Goal: Information Seeking & Learning: Find specific page/section

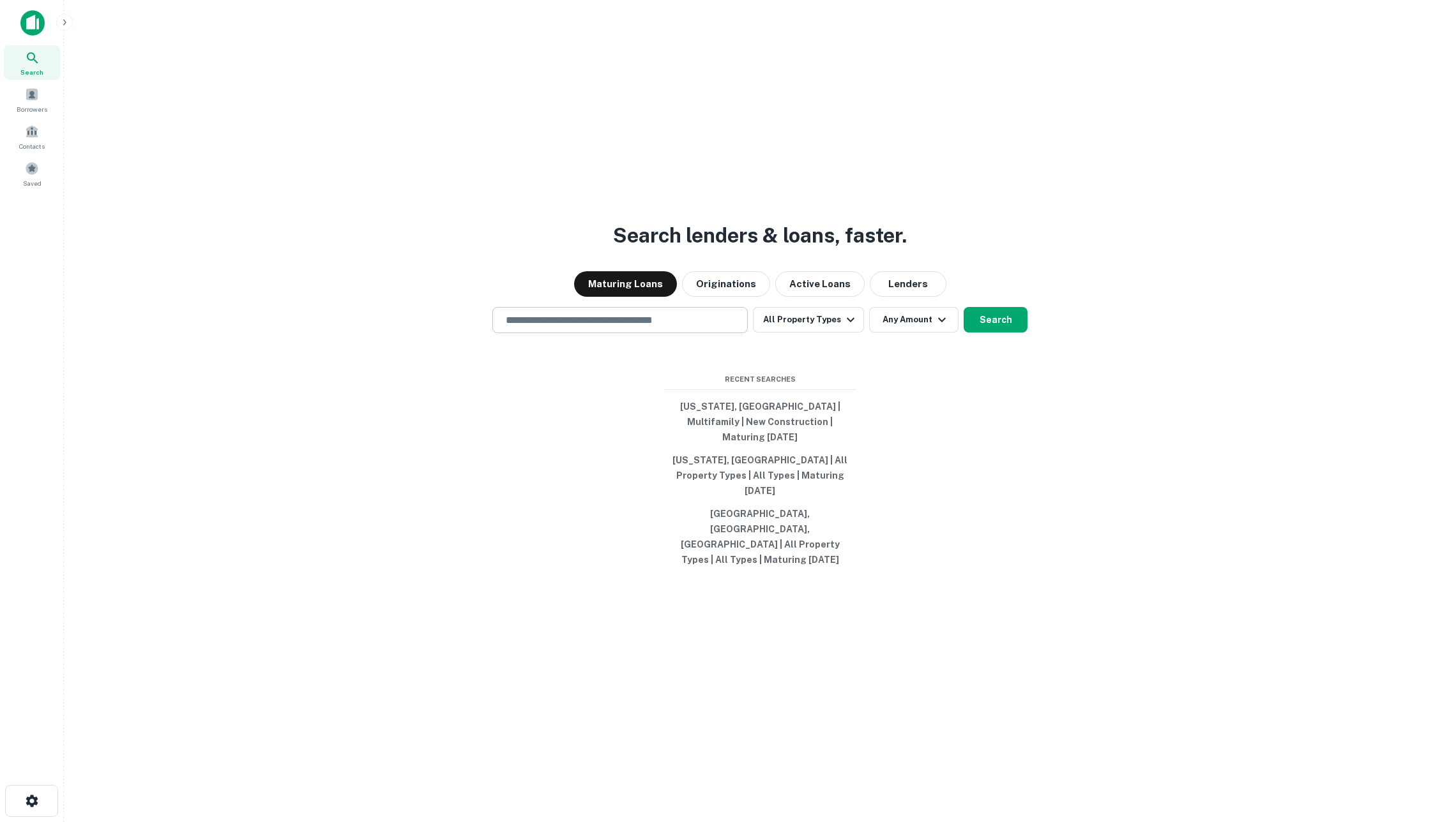
click at [669, 333] on div "​" at bounding box center [620, 320] width 256 height 26
type input "*"
type input "***"
click at [467, 237] on div "Search lenders & loans, faster. Maturing Loans Originations Active Loans Lender…" at bounding box center [760, 441] width 1372 height 822
click at [525, 327] on input "text" at bounding box center [620, 320] width 244 height 15
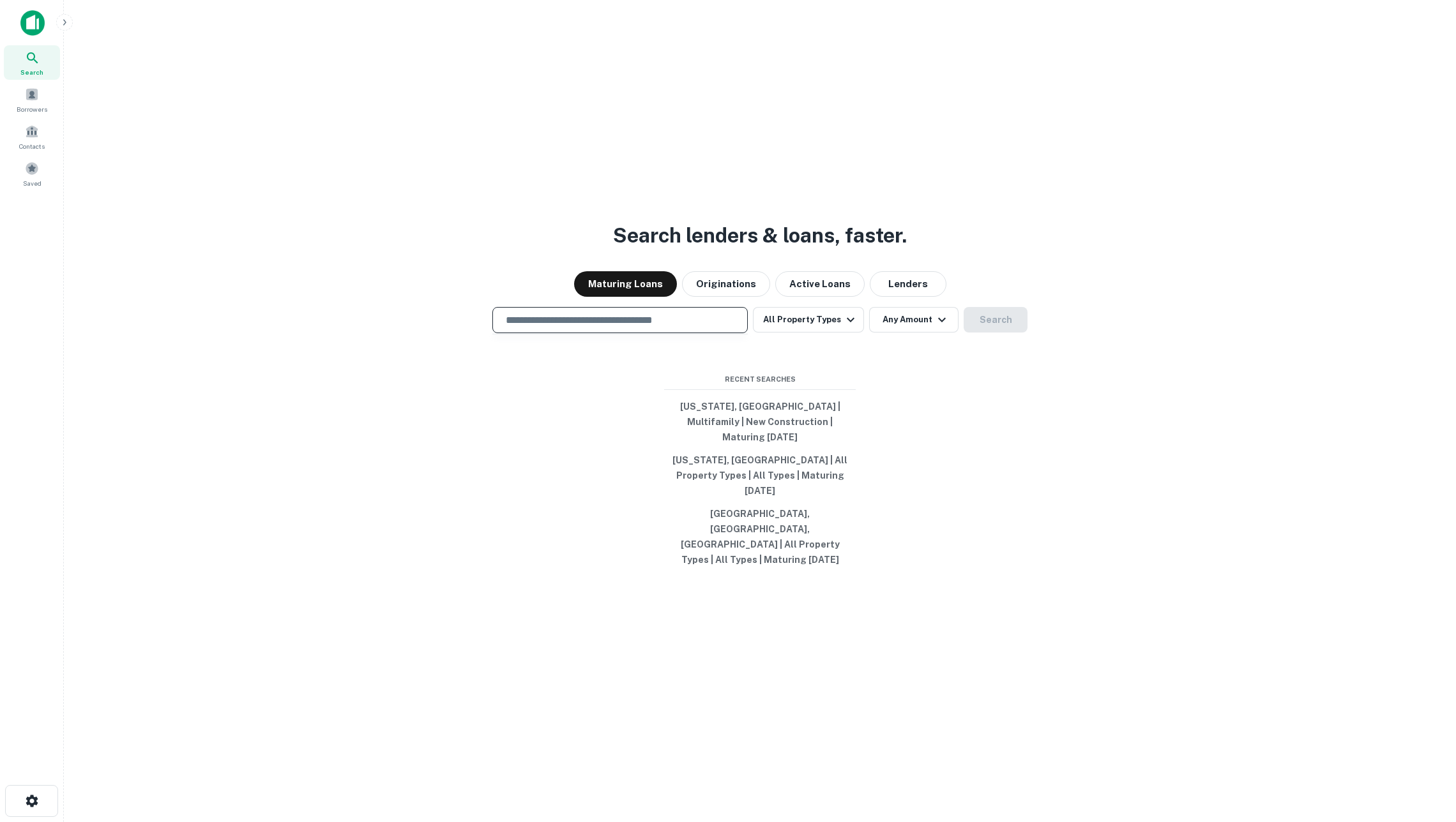
click at [542, 327] on input "text" at bounding box center [620, 320] width 244 height 15
drag, startPoint x: 456, startPoint y: 239, endPoint x: 451, endPoint y: 233, distance: 7.8
click at [451, 233] on div "Search lenders & loans, faster. Maturing Loans Originations Active Loans Lender…" at bounding box center [760, 441] width 1372 height 822
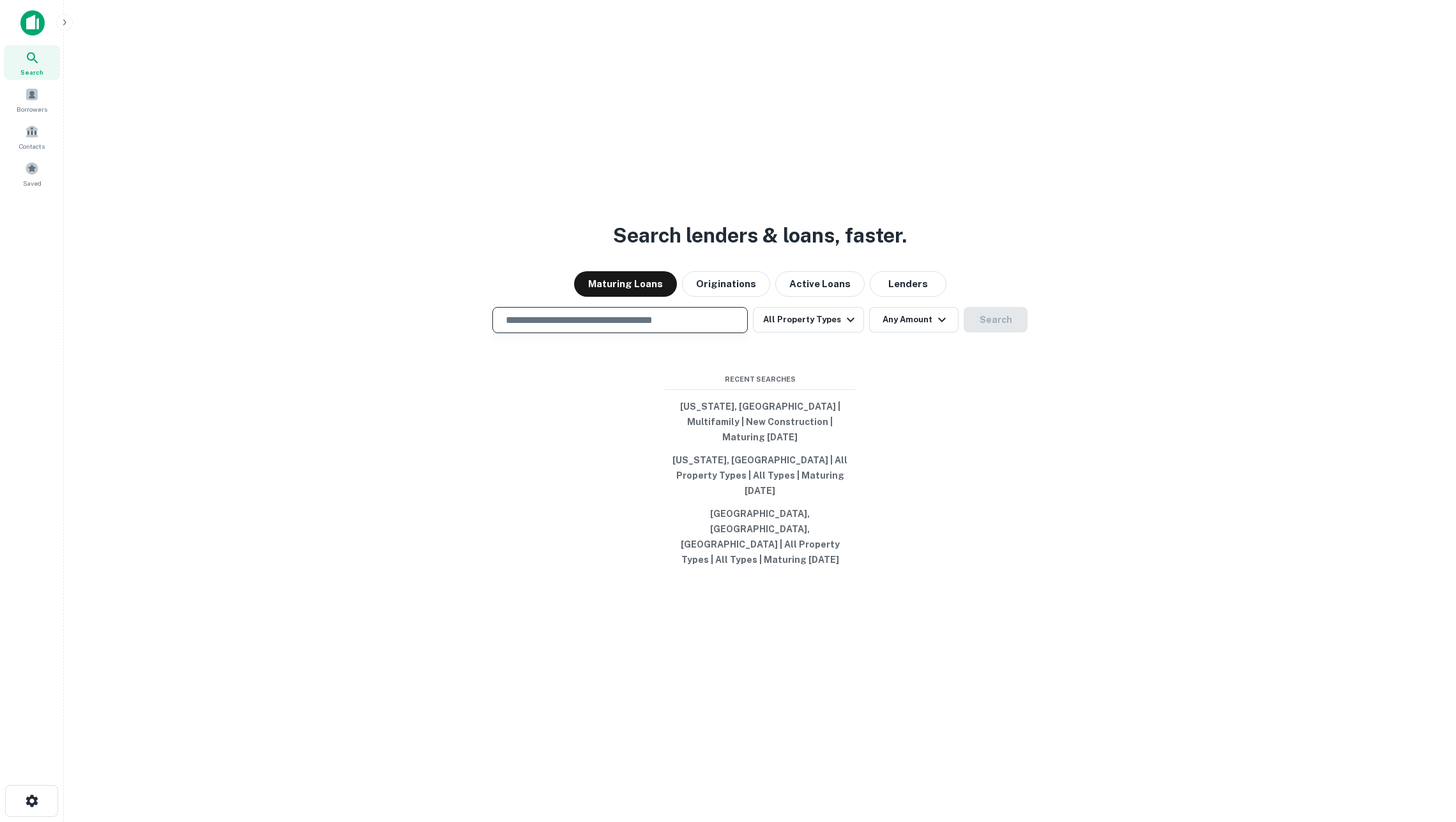
click at [583, 327] on input "text" at bounding box center [620, 320] width 244 height 15
click at [658, 327] on input "text" at bounding box center [620, 320] width 244 height 15
click at [642, 327] on input "text" at bounding box center [620, 320] width 244 height 15
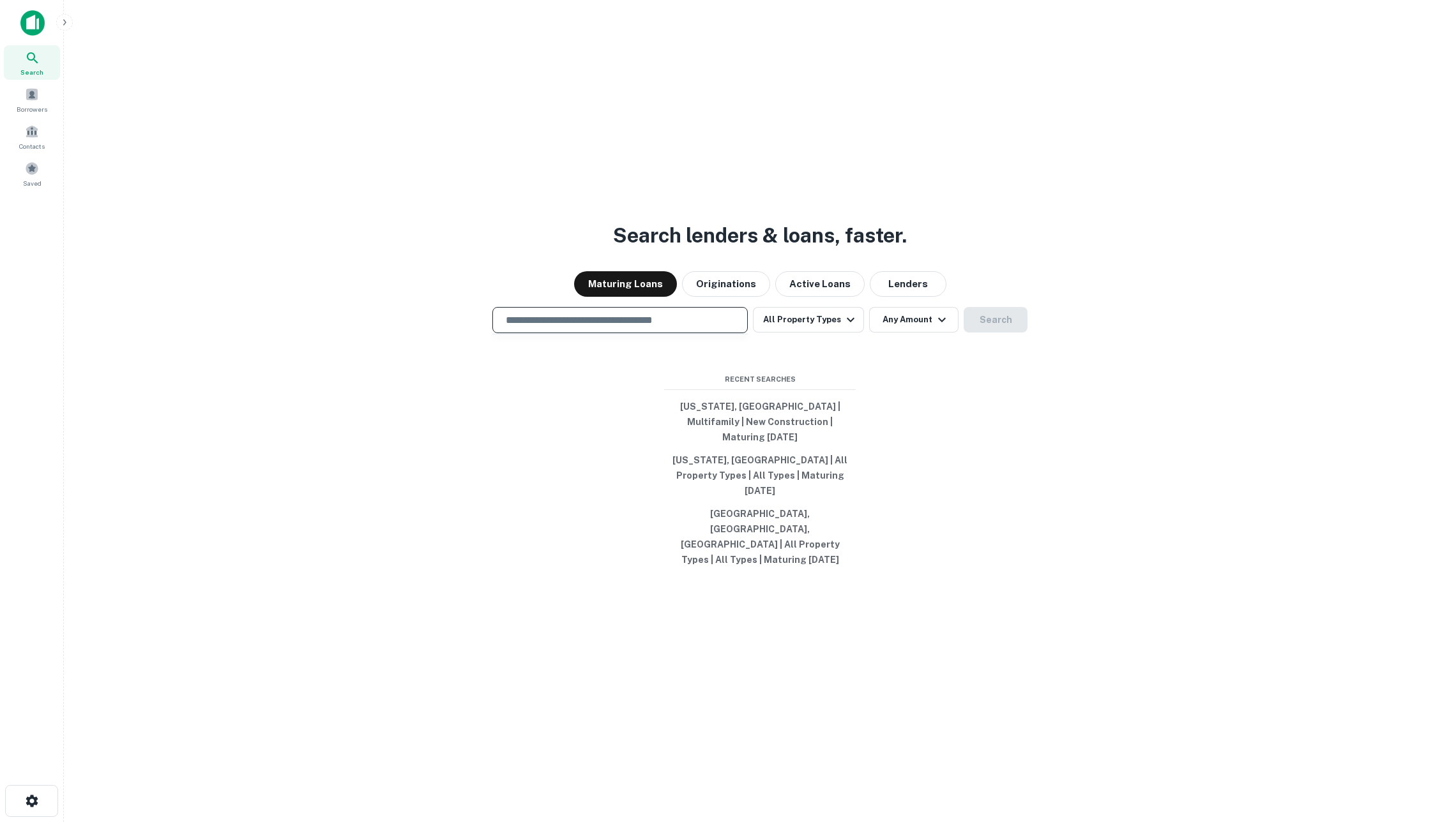
click at [642, 327] on input "text" at bounding box center [620, 320] width 244 height 15
click at [821, 333] on button "All Property Types" at bounding box center [808, 319] width 111 height 25
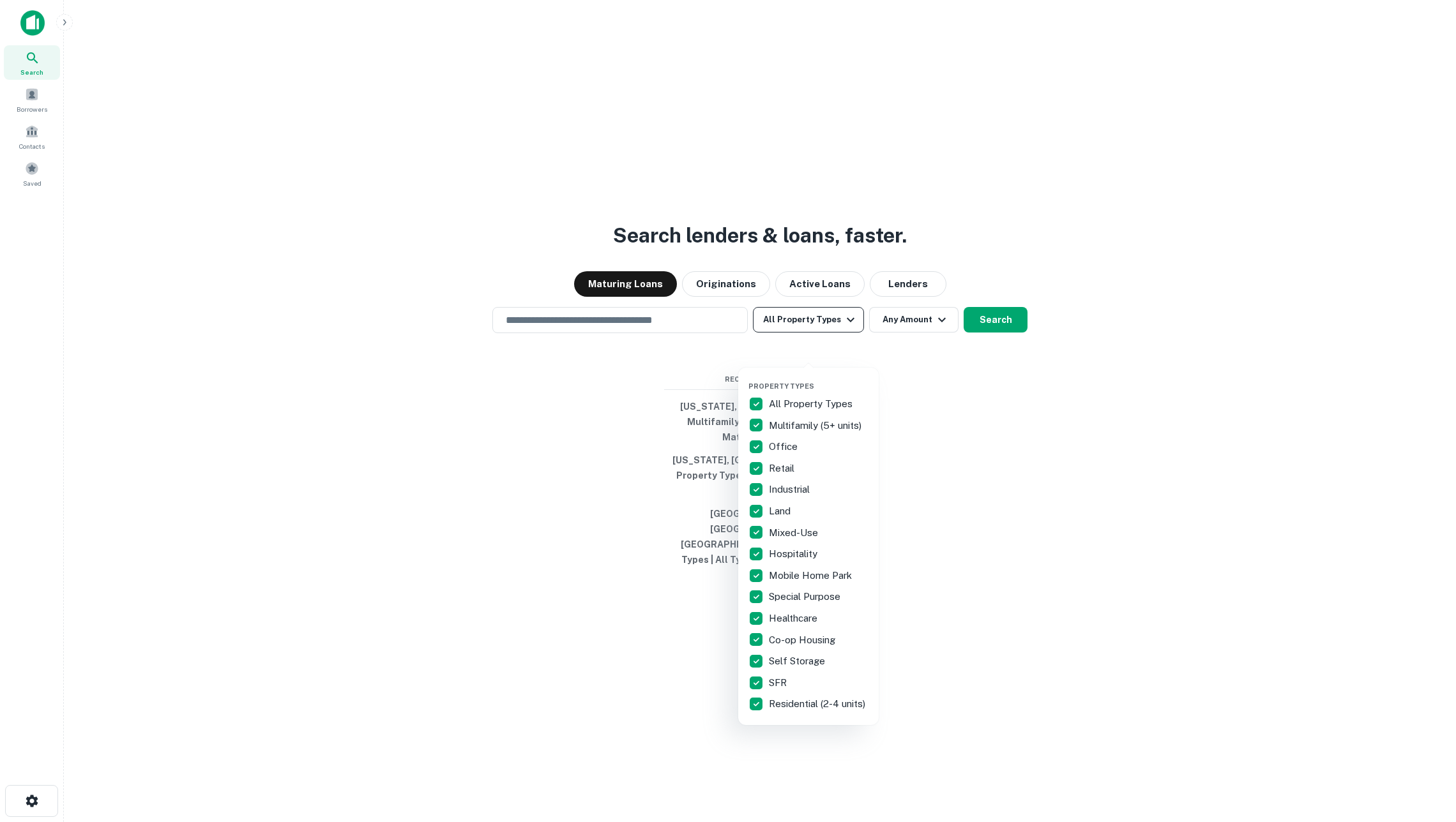
click at [821, 347] on div at bounding box center [728, 411] width 1456 height 822
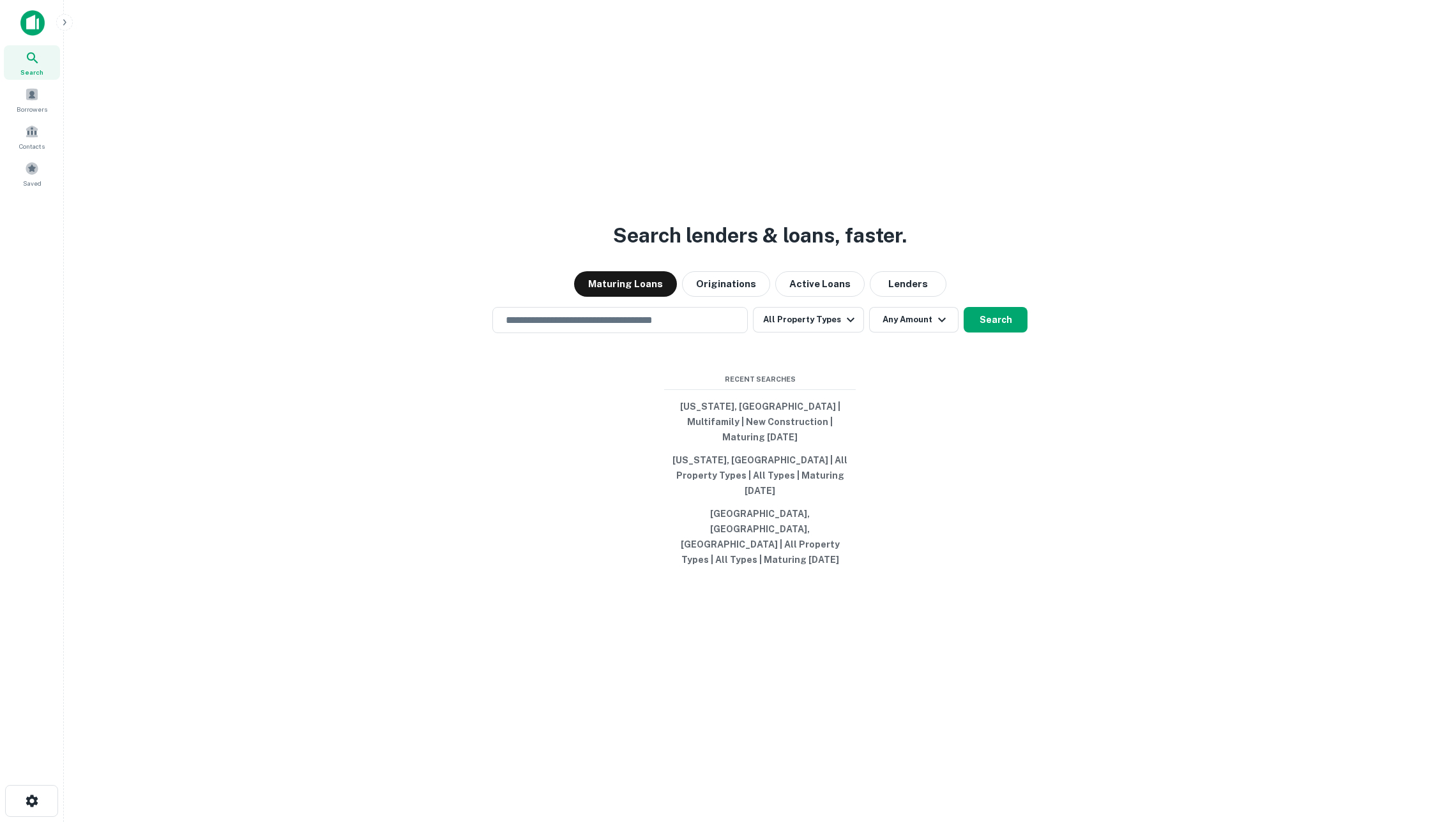
click at [437, 108] on div "Search lenders & loans, faster. Maturing Loans Originations Active Loans Lender…" at bounding box center [760, 441] width 1372 height 822
click at [719, 327] on input "text" at bounding box center [620, 320] width 244 height 15
click at [704, 194] on div "Search lenders & loans, faster. Maturing Loans Originations Active Loans Lender…" at bounding box center [760, 441] width 1372 height 822
click at [697, 333] on div "​" at bounding box center [620, 320] width 256 height 26
click at [787, 333] on button "All Property Types" at bounding box center [808, 319] width 111 height 25
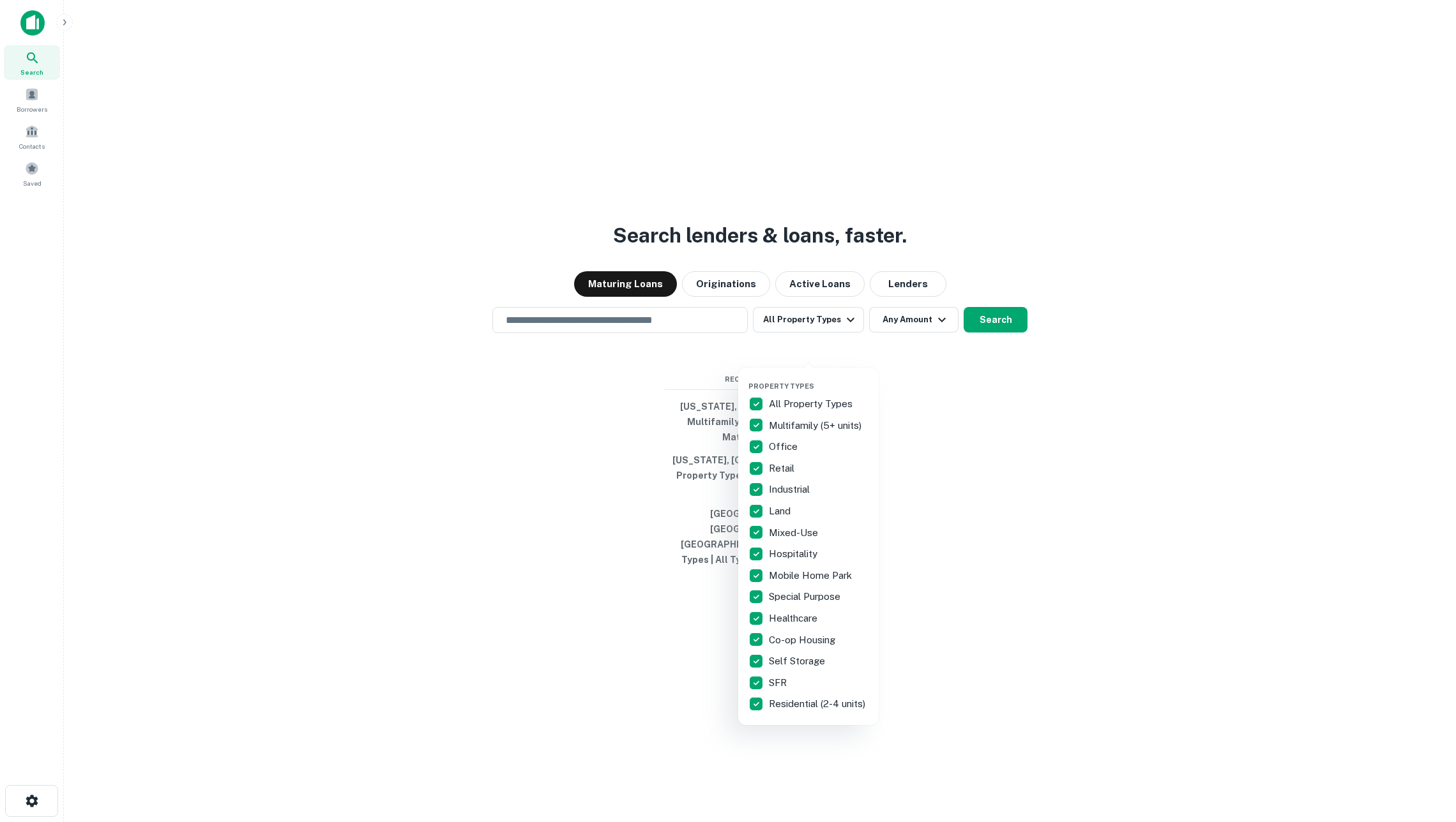
click at [772, 398] on p "All Property Types" at bounding box center [812, 404] width 86 height 15
click at [780, 450] on p "Office" at bounding box center [784, 447] width 31 height 15
click at [780, 473] on p "Retail" at bounding box center [783, 469] width 28 height 15
click at [884, 424] on div at bounding box center [728, 411] width 1456 height 822
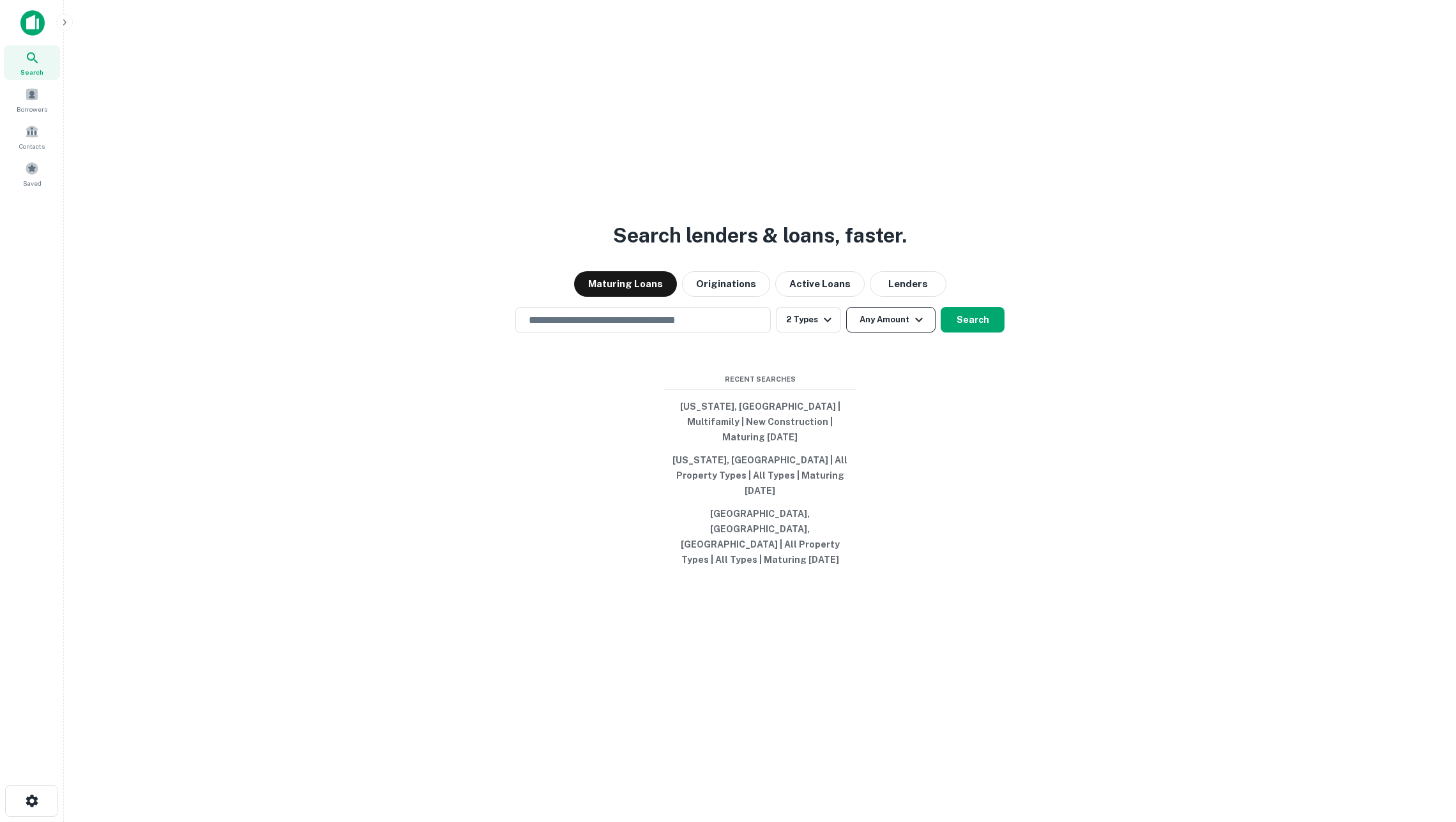
click at [869, 333] on button "Any Amount" at bounding box center [891, 319] width 90 height 25
click at [843, 425] on input "number" at bounding box center [832, 424] width 88 height 25
type input "*"
type input "*******"
click at [1017, 670] on div at bounding box center [728, 411] width 1456 height 822
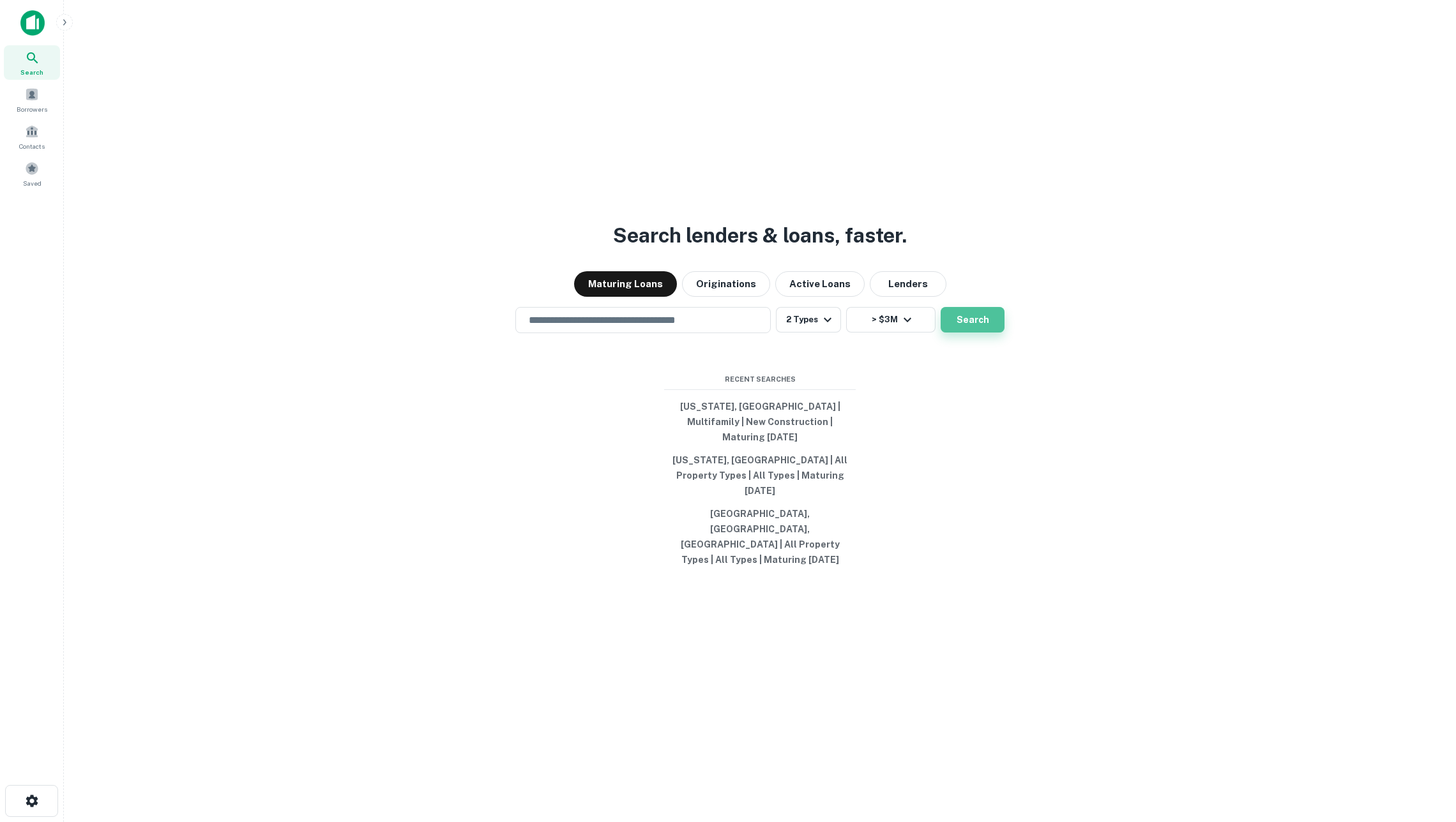
click at [962, 333] on button "Search" at bounding box center [972, 319] width 64 height 25
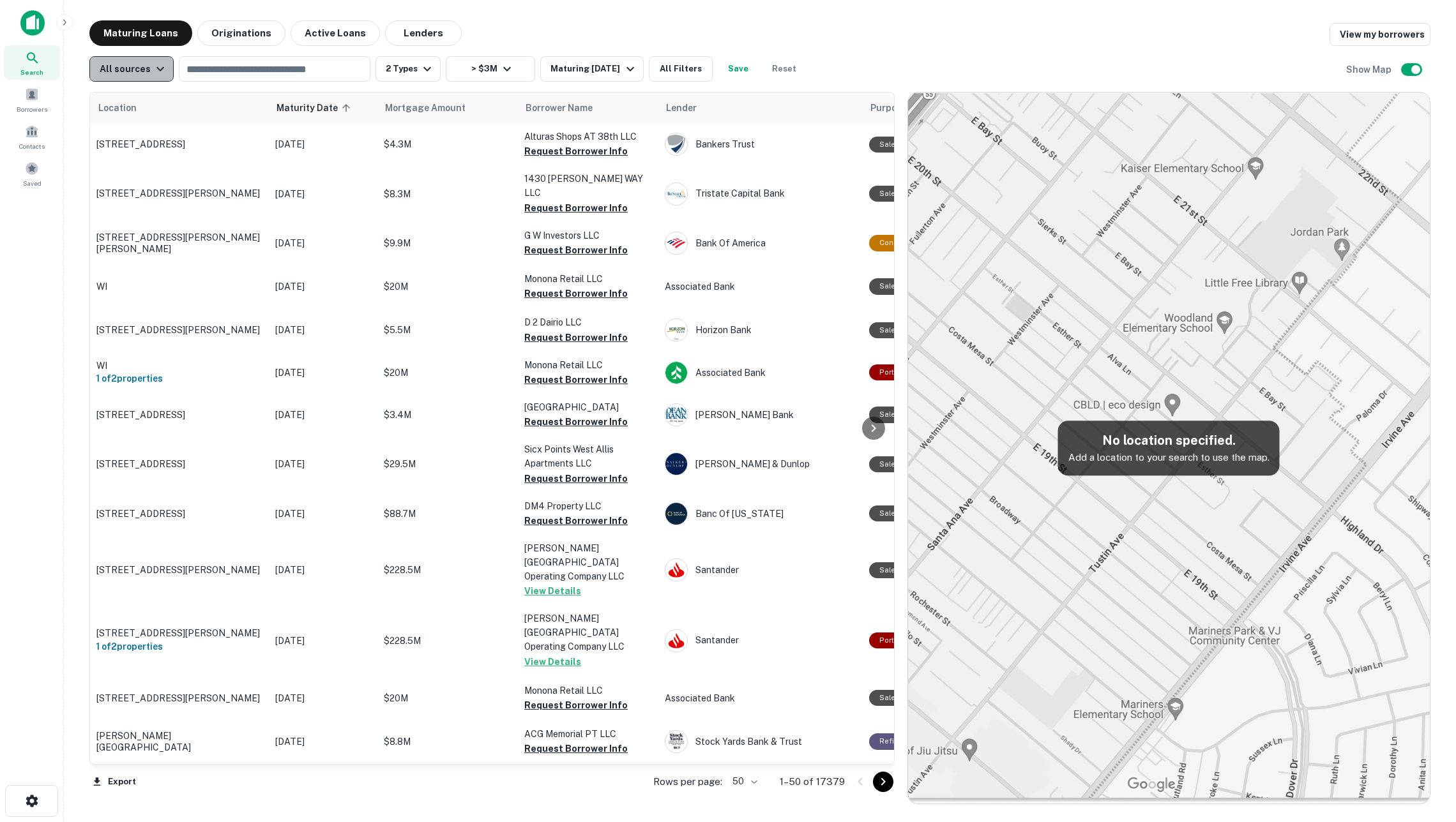
click at [152, 61] on icon "button" at bounding box center [160, 69] width 15 height 15
click at [145, 67] on div at bounding box center [728, 411] width 1456 height 822
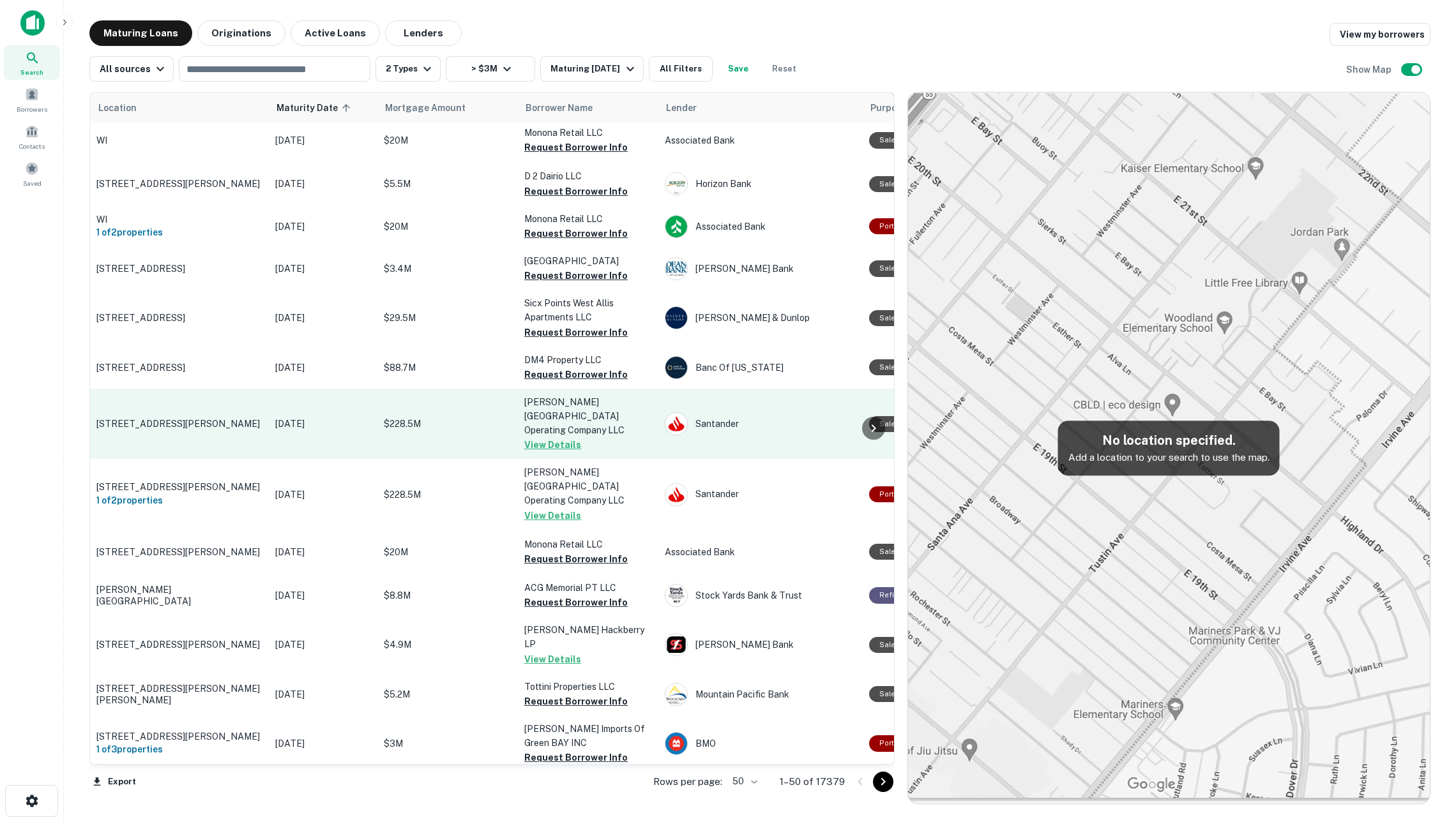
scroll to position [152, 0]
